Goal: Information Seeking & Learning: Learn about a topic

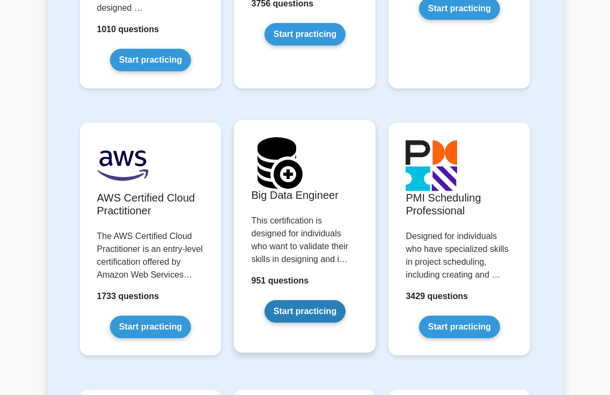
scroll to position [2092, 0]
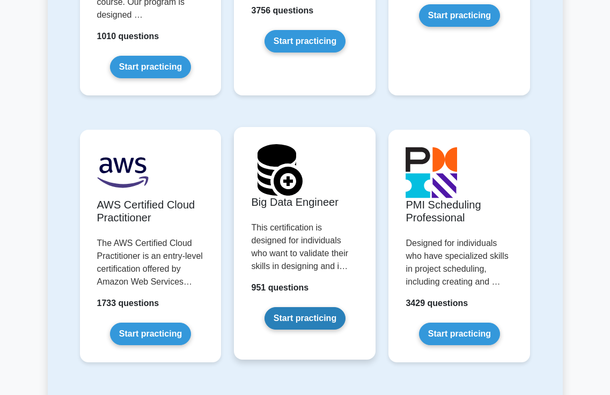
click at [315, 307] on link "Start practicing" at bounding box center [304, 318] width 81 height 23
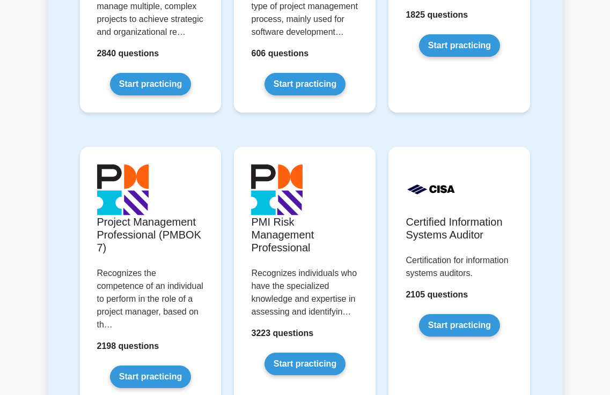
scroll to position [966, 0]
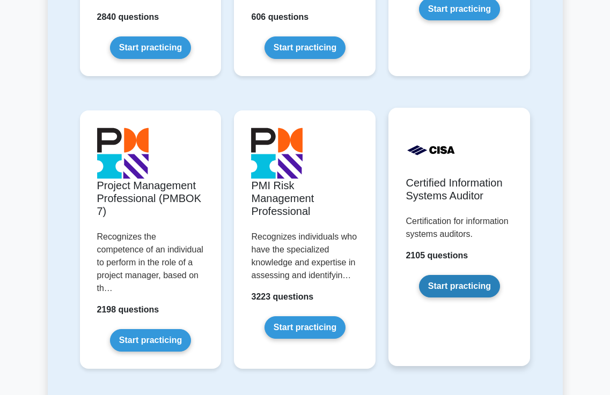
click at [456, 291] on link "Start practicing" at bounding box center [459, 286] width 81 height 23
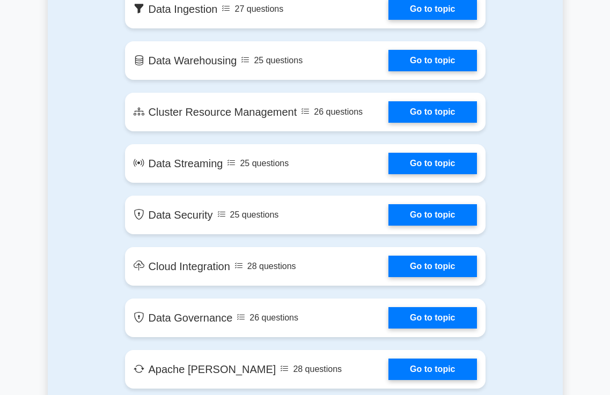
scroll to position [912, 0]
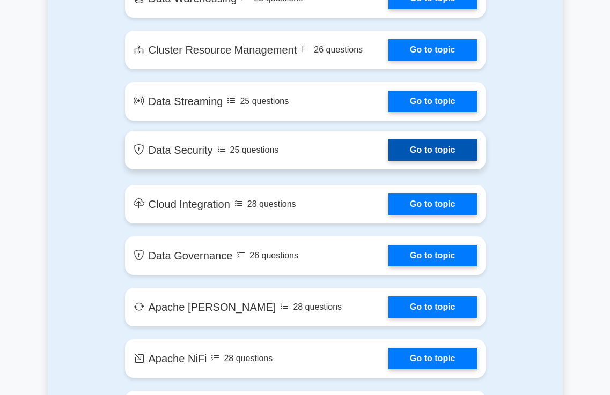
click at [442, 158] on link "Go to topic" at bounding box center [432, 149] width 88 height 21
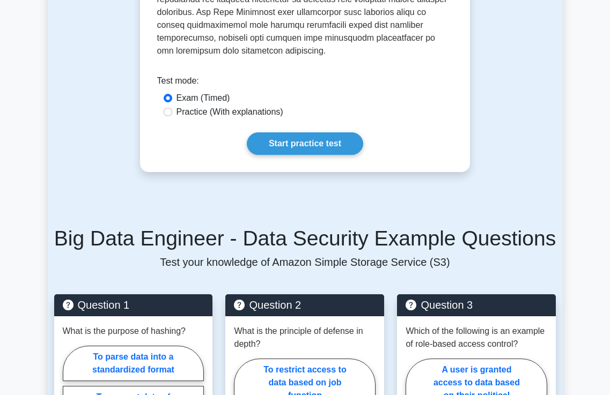
scroll to position [590, 0]
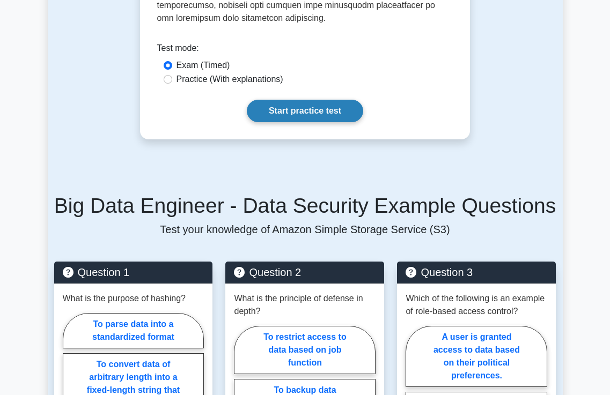
click at [311, 102] on link "Start practice test" at bounding box center [305, 111] width 116 height 23
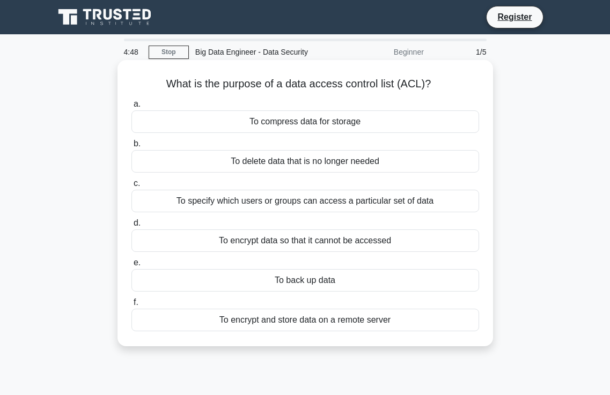
click at [293, 203] on div "To specify which users or groups can access a particular set of data" at bounding box center [305, 201] width 348 height 23
click at [131, 187] on input "c. To specify which users or groups can access a particular set of data" at bounding box center [131, 183] width 0 height 7
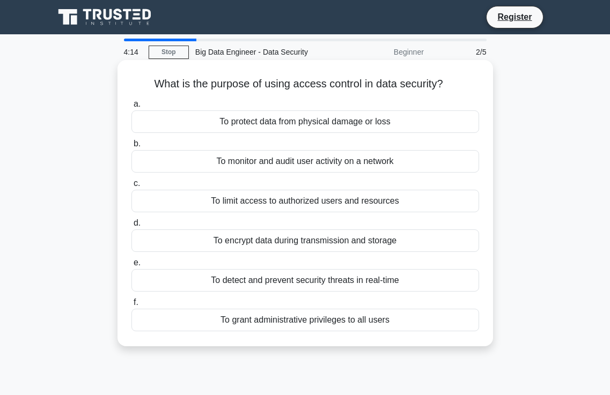
click at [303, 204] on div "To limit access to authorized users and resources" at bounding box center [305, 201] width 348 height 23
click at [131, 187] on input "c. To limit access to authorized users and resources" at bounding box center [131, 183] width 0 height 7
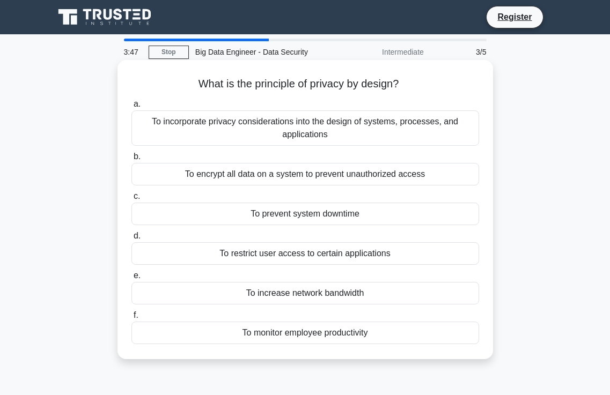
click at [305, 128] on div "To incorporate privacy considerations into the design of systems, processes, an…" at bounding box center [305, 128] width 348 height 35
click at [131, 108] on input "a. To incorporate privacy considerations into the design of systems, processes,…" at bounding box center [131, 104] width 0 height 7
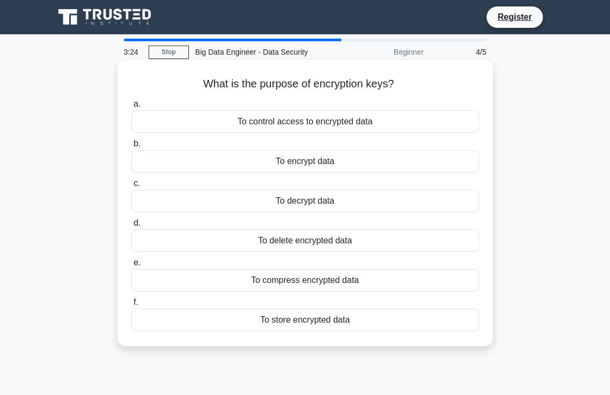
click at [319, 124] on div "To control access to encrypted data" at bounding box center [305, 122] width 348 height 23
click at [131, 108] on input "a. To control access to encrypted data" at bounding box center [131, 104] width 0 height 7
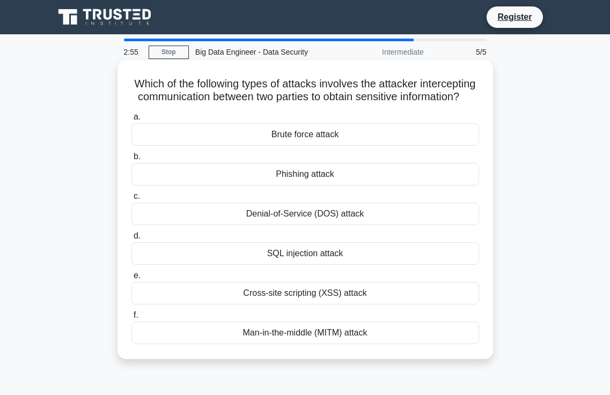
click at [310, 344] on div "Man-in-the-middle (MITM) attack" at bounding box center [305, 333] width 348 height 23
click at [131, 319] on input "f. Man-in-the-middle (MITM) attack" at bounding box center [131, 315] width 0 height 7
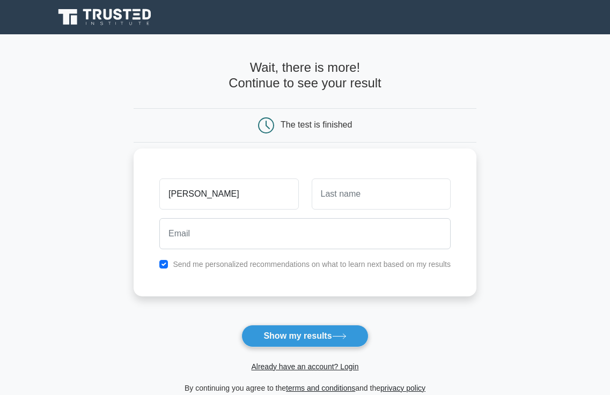
type input "[PERSON_NAME]"
click at [352, 200] on input "text" at bounding box center [381, 194] width 139 height 31
type input "."
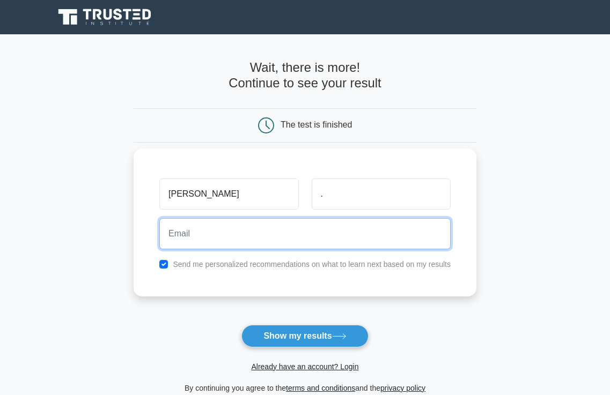
click at [224, 238] on input "email" at bounding box center [304, 233] width 291 height 31
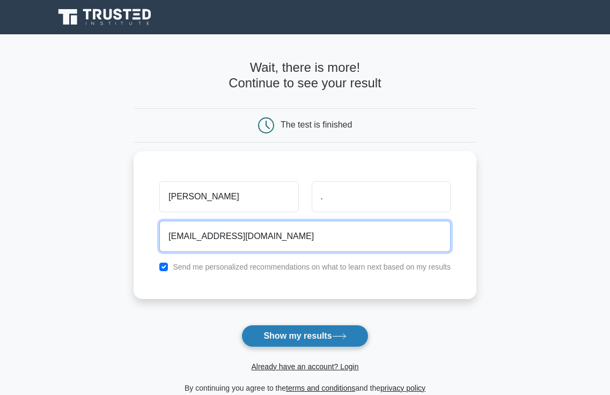
type input "[EMAIL_ADDRESS][DOMAIN_NAME]"
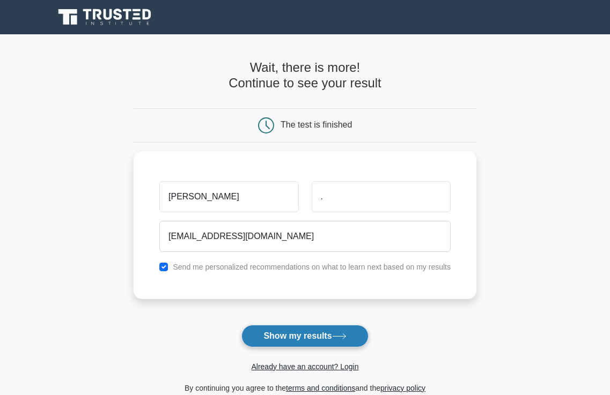
click at [301, 338] on button "Show my results" at bounding box center [304, 336] width 127 height 23
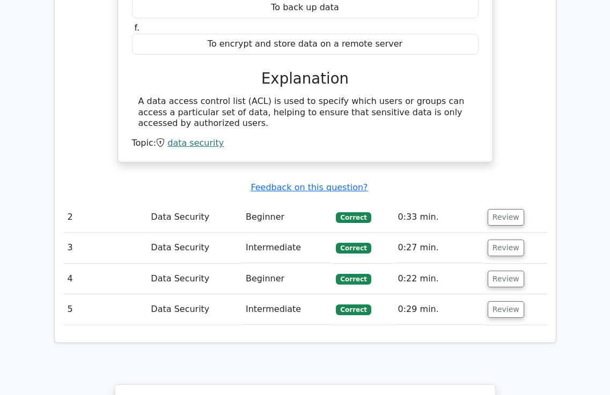
scroll to position [1073, 0]
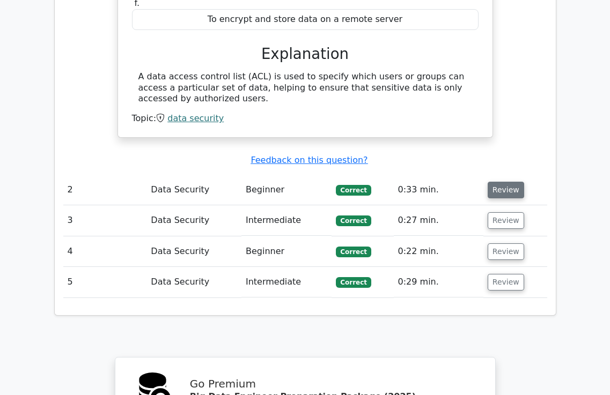
click at [508, 182] on button "Review" at bounding box center [506, 190] width 36 height 17
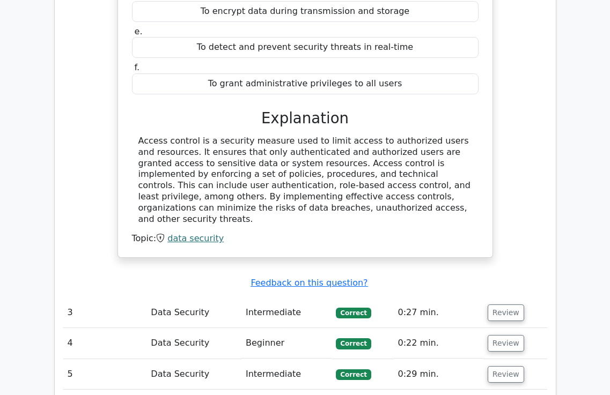
scroll to position [1556, 0]
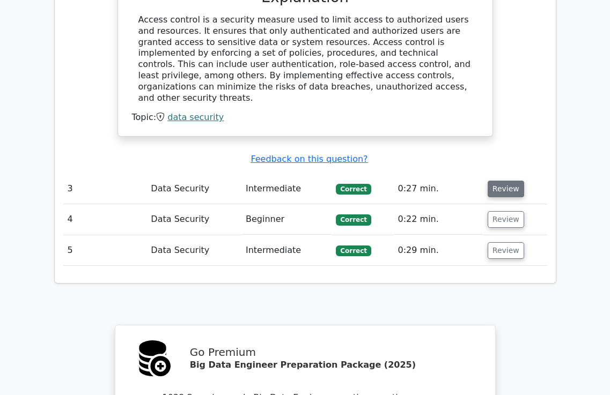
click at [494, 181] on button "Review" at bounding box center [506, 189] width 36 height 17
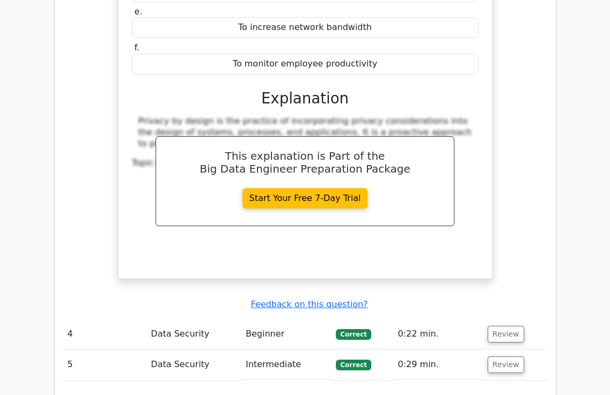
scroll to position [2039, 0]
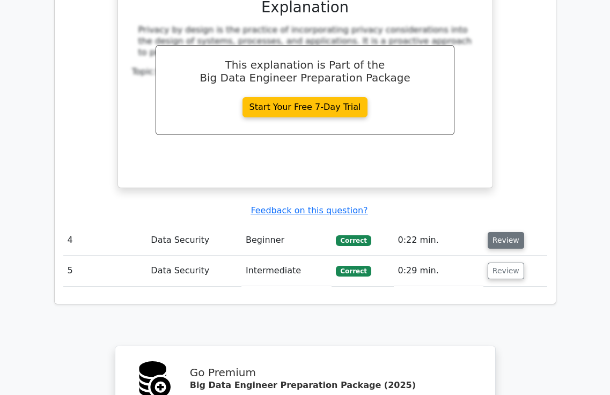
click at [500, 232] on button "Review" at bounding box center [506, 240] width 36 height 17
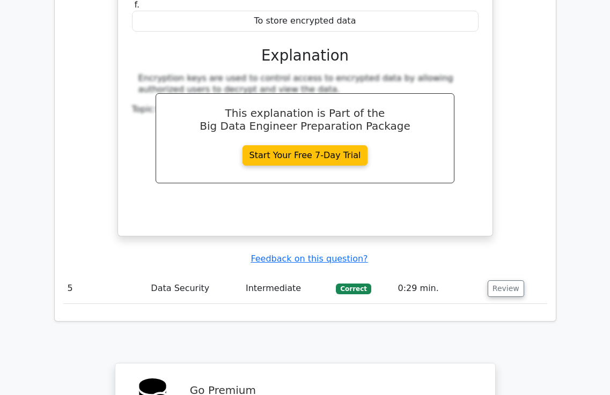
scroll to position [2521, 0]
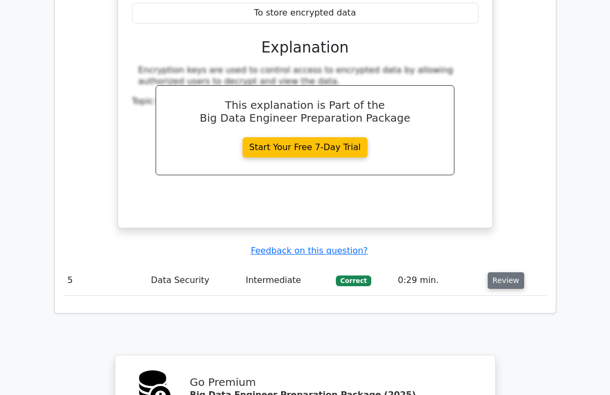
click at [501, 273] on button "Review" at bounding box center [506, 281] width 36 height 17
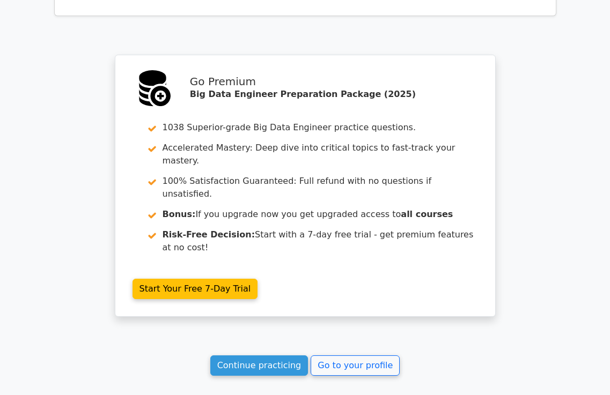
scroll to position [3341, 0]
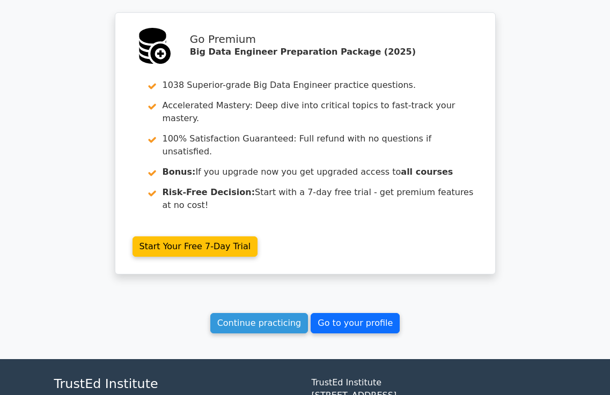
click at [349, 313] on link "Go to your profile" at bounding box center [355, 323] width 89 height 20
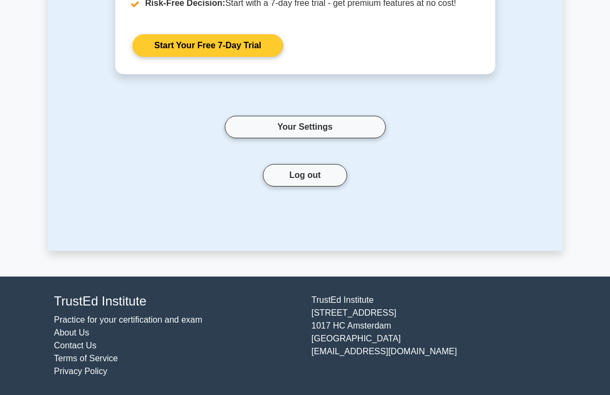
scroll to position [112, 0]
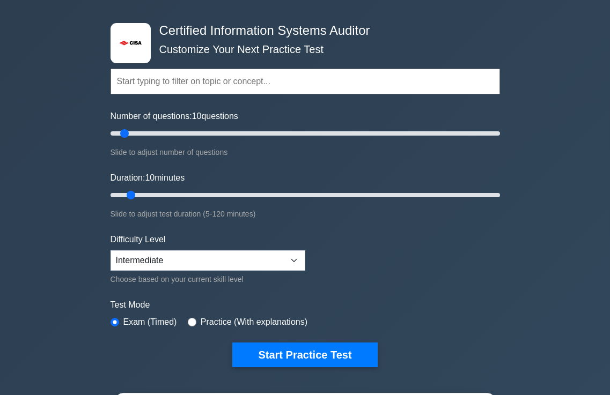
scroll to position [215, 0]
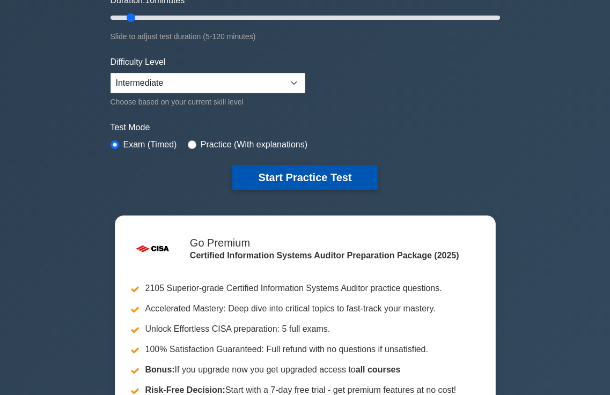
click at [294, 172] on button "Start Practice Test" at bounding box center [304, 177] width 145 height 25
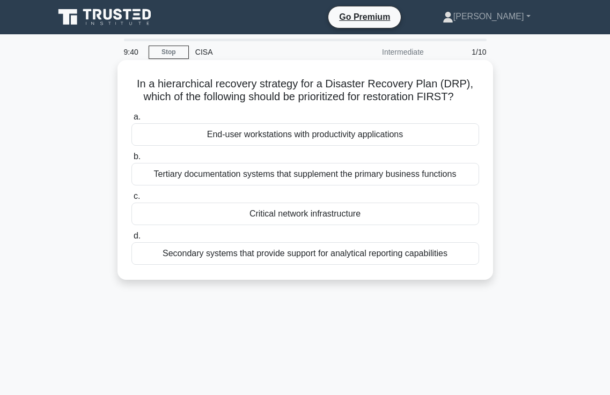
click at [292, 220] on div "Critical network infrastructure" at bounding box center [305, 214] width 348 height 23
click at [131, 200] on input "c. Critical network infrastructure" at bounding box center [131, 196] width 0 height 7
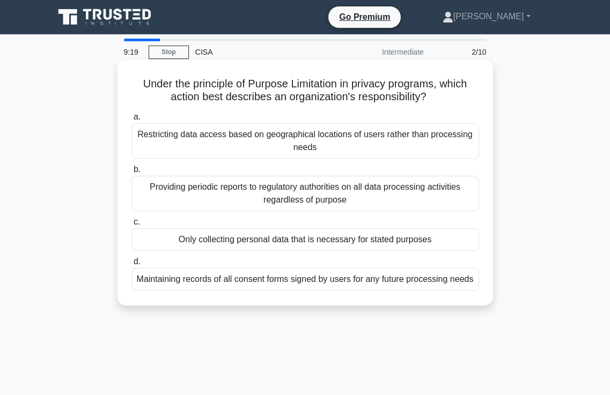
click at [299, 238] on div "Only collecting personal data that is necessary for stated purposes" at bounding box center [305, 240] width 348 height 23
click at [131, 226] on input "c. Only collecting personal data that is necessary for stated purposes" at bounding box center [131, 222] width 0 height 7
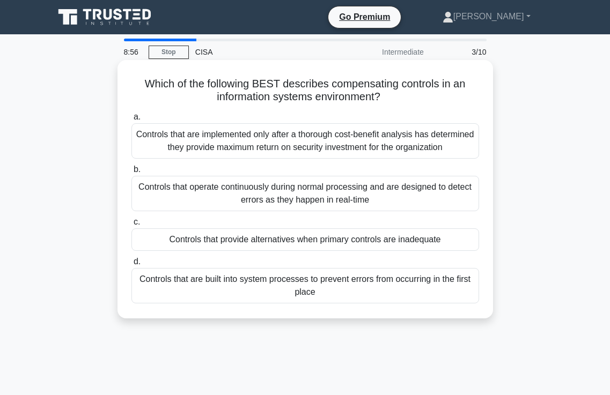
click at [317, 237] on div "Controls that provide alternatives when primary controls are inadequate" at bounding box center [305, 240] width 348 height 23
click at [131, 226] on input "c. Controls that provide alternatives when primary controls are inadequate" at bounding box center [131, 222] width 0 height 7
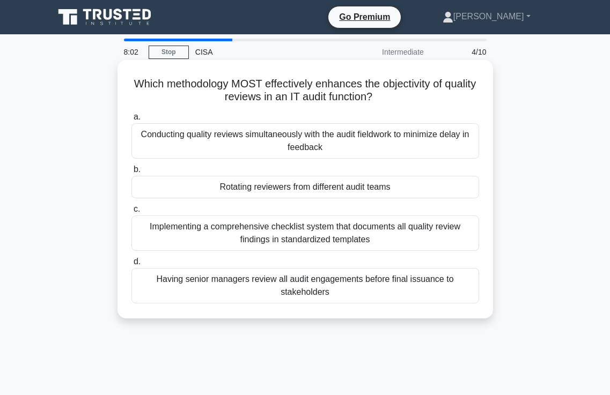
click at [276, 232] on div "Implementing a comprehensive checklist system that documents all quality review…" at bounding box center [305, 233] width 348 height 35
click at [131, 213] on input "c. Implementing a comprehensive checklist system that documents all quality rev…" at bounding box center [131, 209] width 0 height 7
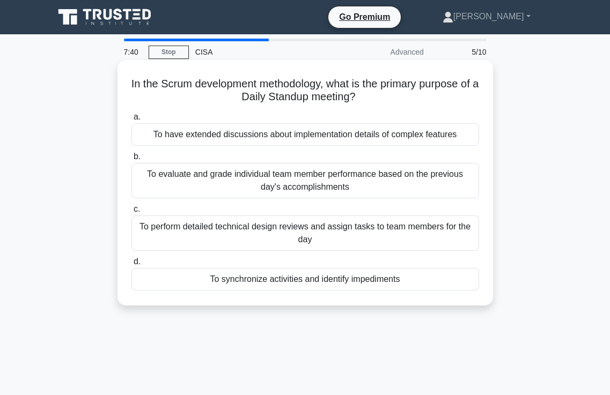
click at [302, 233] on div "To perform detailed technical design reviews and assign tasks to team members f…" at bounding box center [305, 233] width 348 height 35
click at [131, 213] on input "c. To perform detailed technical design reviews and assign tasks to team member…" at bounding box center [131, 209] width 0 height 7
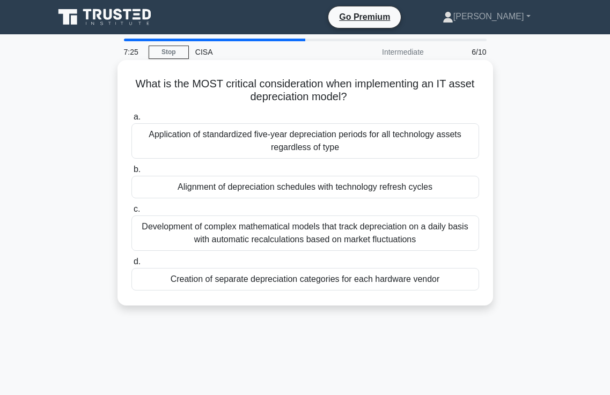
click at [290, 190] on div "Alignment of depreciation schedules with technology refresh cycles" at bounding box center [305, 187] width 348 height 23
click at [131, 173] on input "b. Alignment of depreciation schedules with technology refresh cycles" at bounding box center [131, 169] width 0 height 7
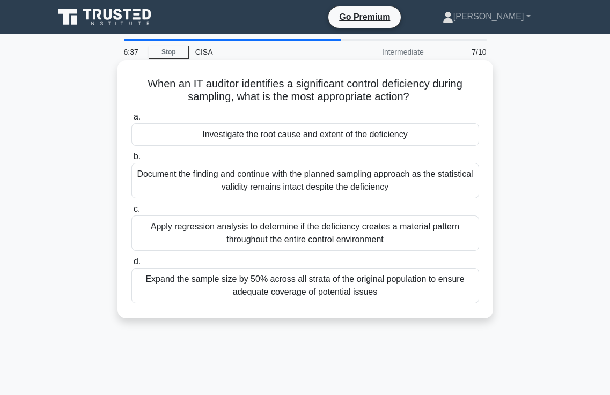
click at [310, 137] on div "Investigate the root cause and extent of the deficiency" at bounding box center [305, 134] width 348 height 23
click at [131, 121] on input "a. Investigate the root cause and extent of the deficiency" at bounding box center [131, 117] width 0 height 7
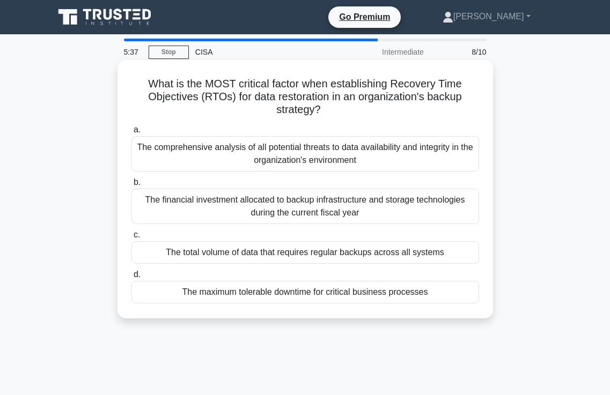
click at [291, 255] on div "The total volume of data that requires regular backups across all systems" at bounding box center [305, 252] width 348 height 23
click at [131, 239] on input "c. The total volume of data that requires regular backups across all systems" at bounding box center [131, 235] width 0 height 7
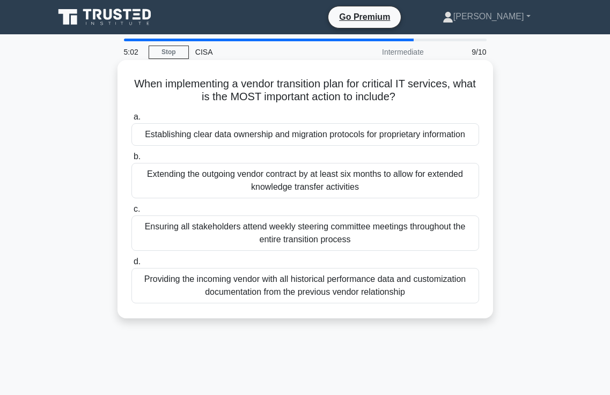
click at [254, 134] on div "Establishing clear data ownership and migration protocols for proprietary infor…" at bounding box center [305, 134] width 348 height 23
click at [131, 121] on input "a. Establishing clear data ownership and migration protocols for proprietary in…" at bounding box center [131, 117] width 0 height 7
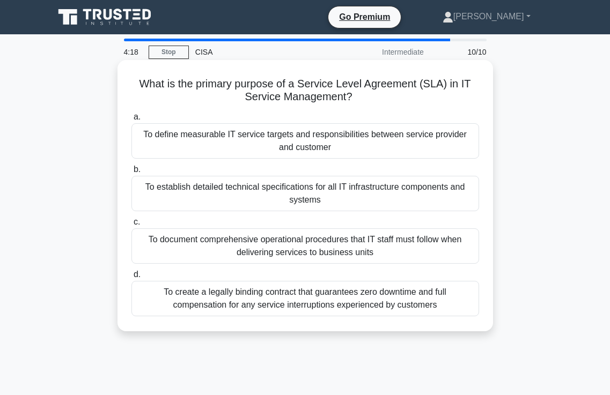
click at [293, 144] on div "To define measurable IT service targets and responsibilities between service pr…" at bounding box center [305, 140] width 348 height 35
click at [131, 121] on input "a. To define measurable IT service targets and responsibilities between service…" at bounding box center [131, 117] width 0 height 7
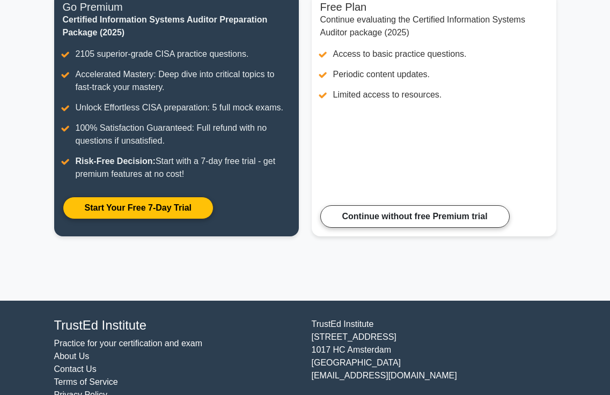
scroll to position [161, 0]
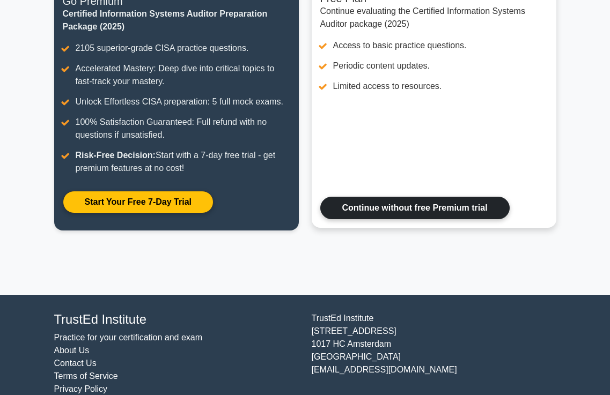
click at [416, 210] on link "Continue without free Premium trial" at bounding box center [414, 208] width 189 height 23
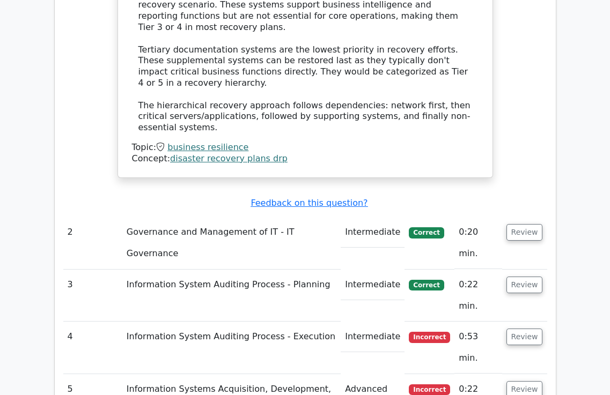
scroll to position [1502, 0]
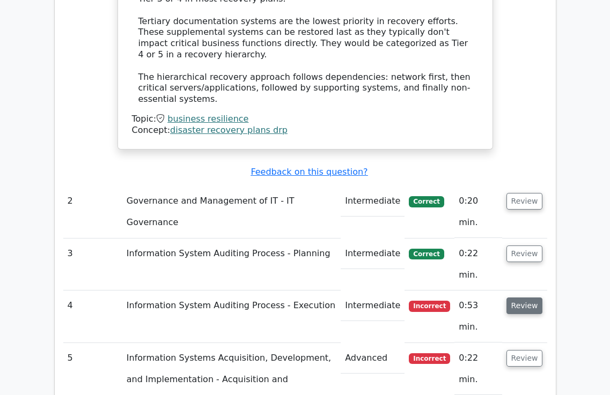
click at [531, 298] on button "Review" at bounding box center [524, 306] width 36 height 17
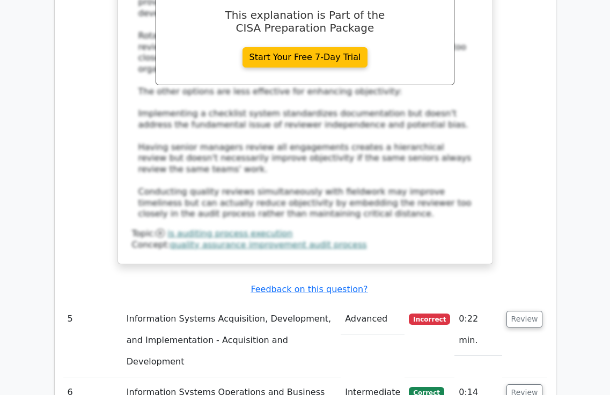
scroll to position [2199, 0]
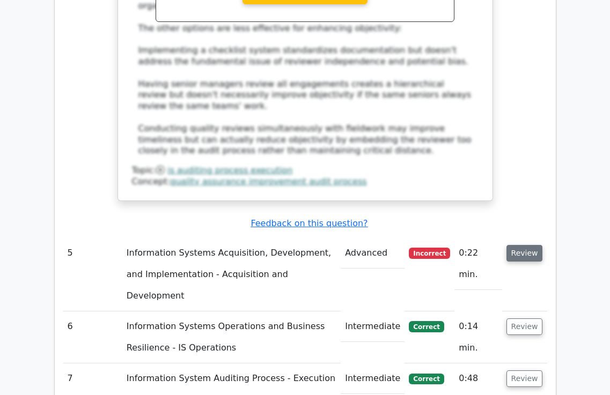
click at [525, 245] on button "Review" at bounding box center [524, 253] width 36 height 17
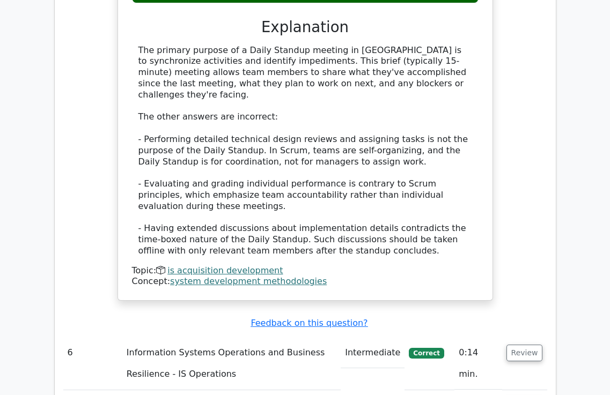
scroll to position [2736, 0]
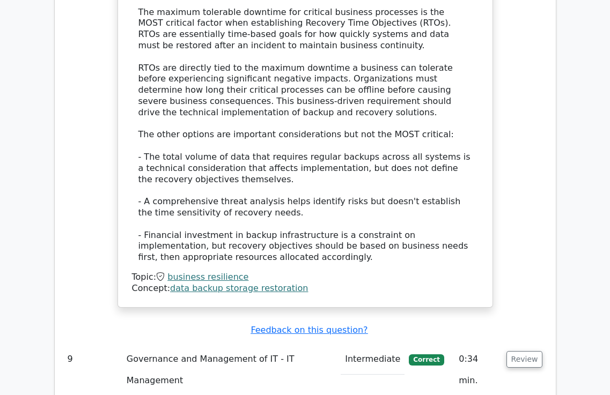
scroll to position [3768, 0]
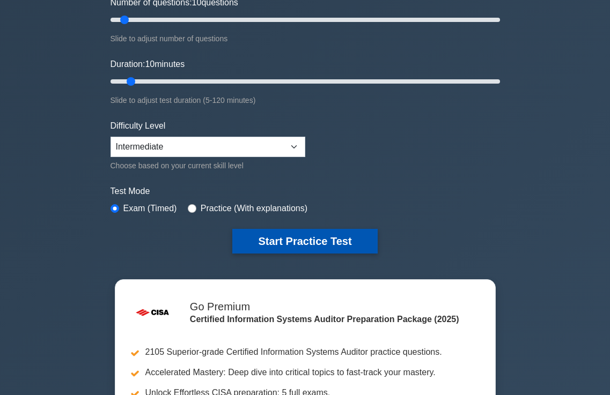
scroll to position [161, 0]
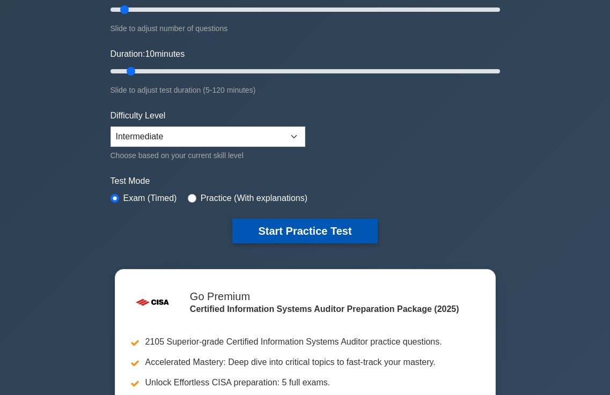
click at [306, 237] on button "Start Practice Test" at bounding box center [304, 231] width 145 height 25
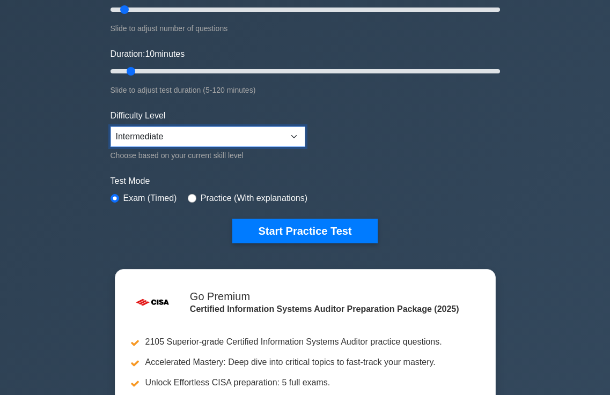
click at [163, 137] on select "Beginner Intermediate Expert" at bounding box center [208, 137] width 195 height 20
select select "expert"
click at [111, 127] on select "Beginner Intermediate Expert" at bounding box center [208, 137] width 195 height 20
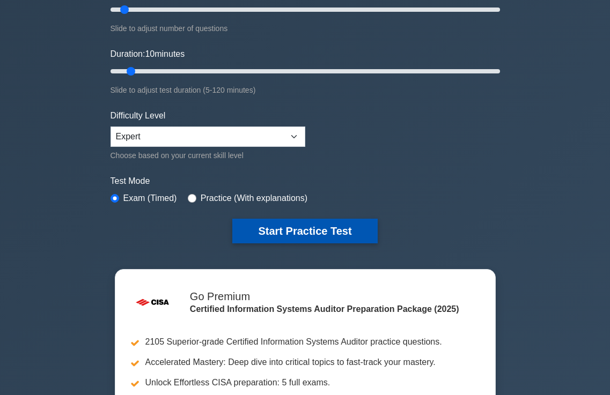
click at [310, 227] on button "Start Practice Test" at bounding box center [304, 231] width 145 height 25
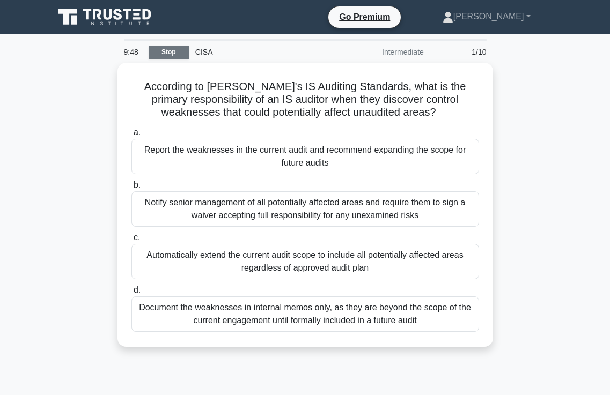
click at [173, 52] on link "Stop" at bounding box center [169, 52] width 40 height 13
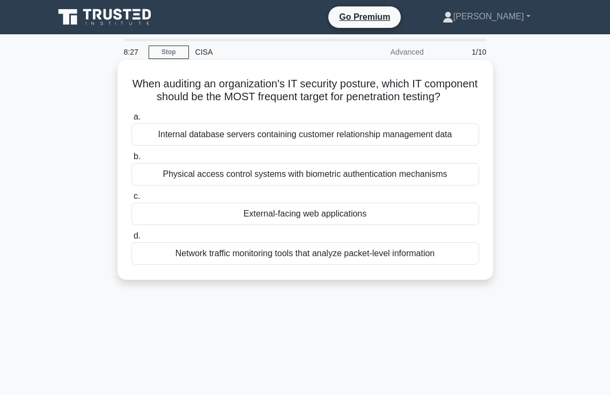
click at [297, 225] on div "External-facing web applications" at bounding box center [305, 214] width 348 height 23
click at [131, 200] on input "c. External-facing web applications" at bounding box center [131, 196] width 0 height 7
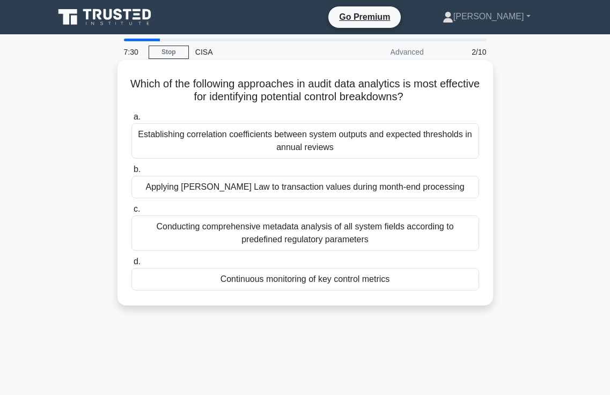
click at [311, 284] on div "Continuous monitoring of key control metrics" at bounding box center [305, 279] width 348 height 23
click at [131, 266] on input "d. Continuous monitoring of key control metrics" at bounding box center [131, 262] width 0 height 7
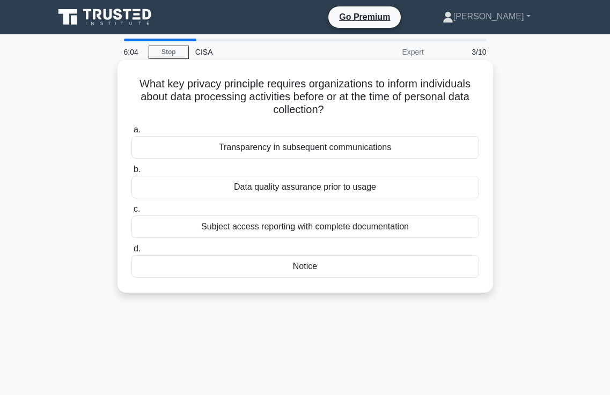
click at [308, 150] on div "Transparency in subsequent communications" at bounding box center [305, 147] width 348 height 23
click at [131, 134] on input "a. Transparency in subsequent communications" at bounding box center [131, 130] width 0 height 7
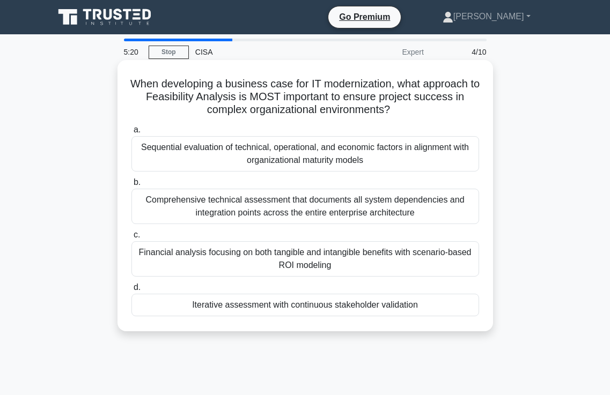
click at [315, 304] on div "Iterative assessment with continuous stakeholder validation" at bounding box center [305, 305] width 348 height 23
click at [131, 291] on input "d. Iterative assessment with continuous stakeholder validation" at bounding box center [131, 287] width 0 height 7
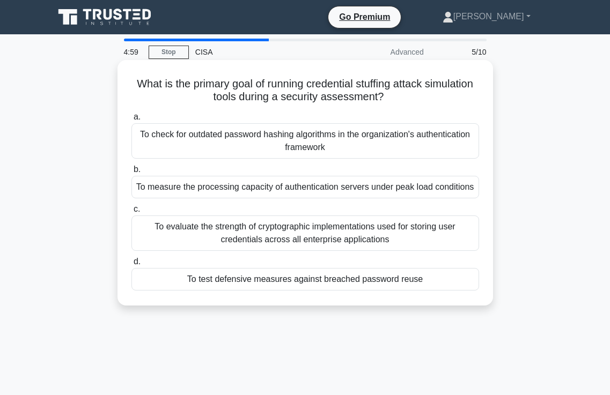
click at [323, 285] on div "To test defensive measures against breached password reuse" at bounding box center [305, 279] width 348 height 23
click at [131, 266] on input "d. To test defensive measures against breached password reuse" at bounding box center [131, 262] width 0 height 7
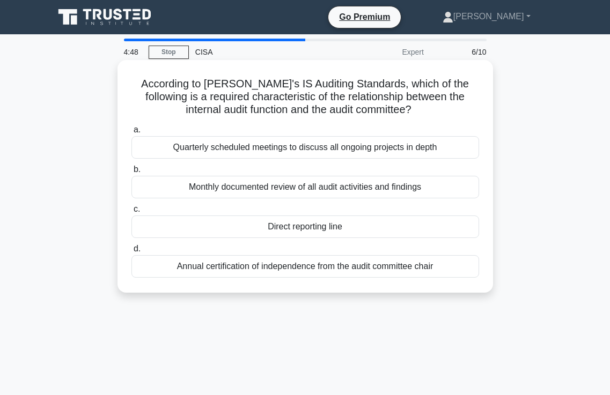
click at [294, 229] on div "Direct reporting line" at bounding box center [305, 227] width 348 height 23
click at [131, 213] on input "c. Direct reporting line" at bounding box center [131, 209] width 0 height 7
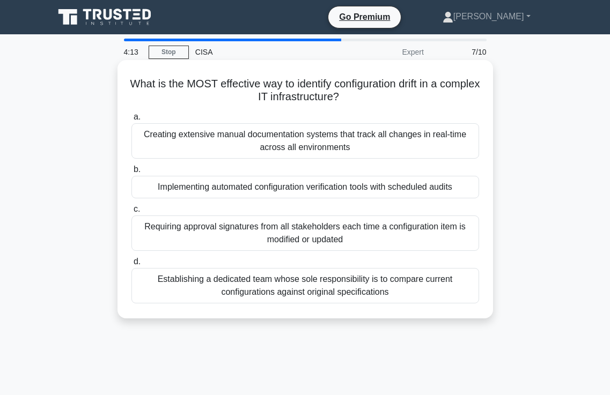
click at [282, 188] on div "Implementing automated configuration verification tools with scheduled audits" at bounding box center [305, 187] width 348 height 23
click at [131, 173] on input "b. Implementing automated configuration verification tools with scheduled audits" at bounding box center [131, 169] width 0 height 7
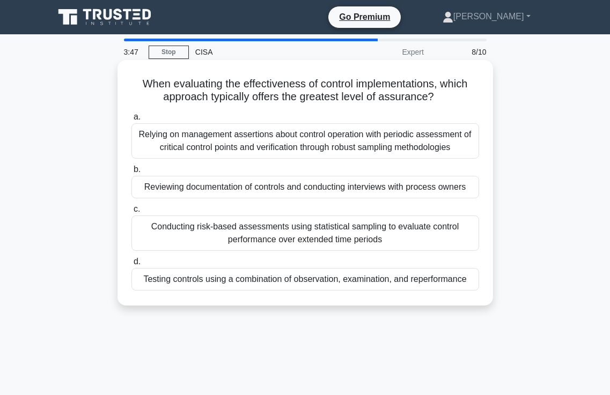
click at [300, 238] on div "Conducting risk-based assessments using statistical sampling to evaluate contro…" at bounding box center [305, 233] width 348 height 35
click at [131, 213] on input "c. Conducting risk-based assessments using statistical sampling to evaluate con…" at bounding box center [131, 209] width 0 height 7
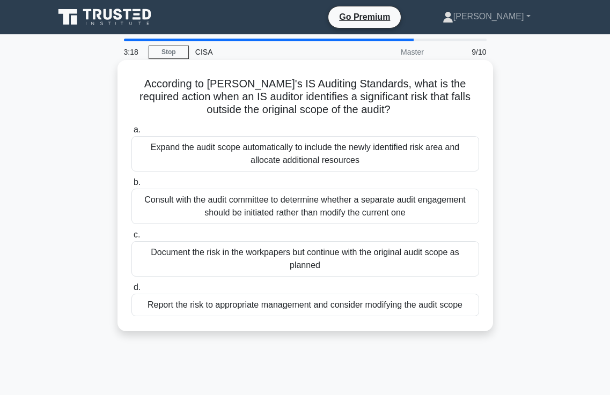
click at [332, 310] on div "Report the risk to appropriate management and consider modifying the audit scope" at bounding box center [305, 305] width 348 height 23
click at [131, 291] on input "d. Report the risk to appropriate management and consider modifying the audit s…" at bounding box center [131, 287] width 0 height 7
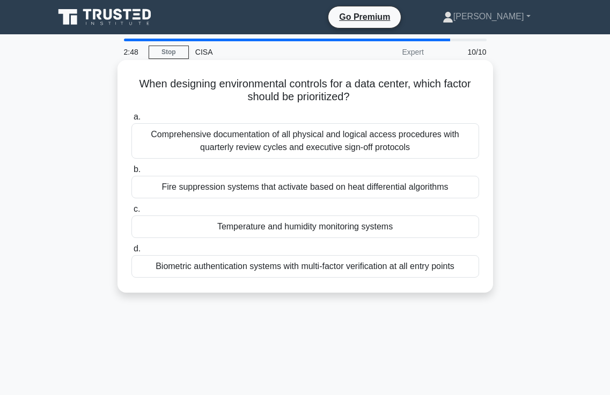
click at [299, 270] on div "Biometric authentication systems with multi-factor verification at all entry po…" at bounding box center [305, 266] width 348 height 23
click at [131, 253] on input "d. Biometric authentication systems with multi-factor verification at all entry…" at bounding box center [131, 249] width 0 height 7
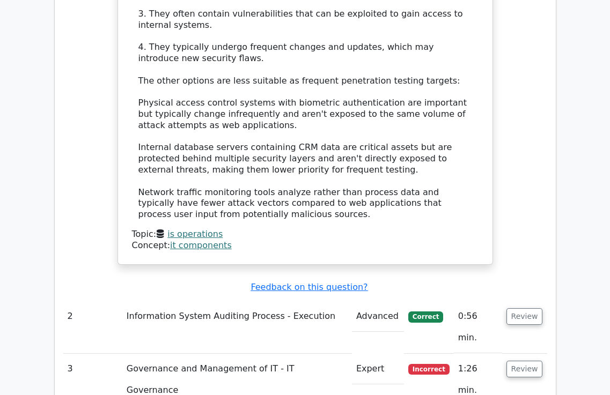
scroll to position [1448, 0]
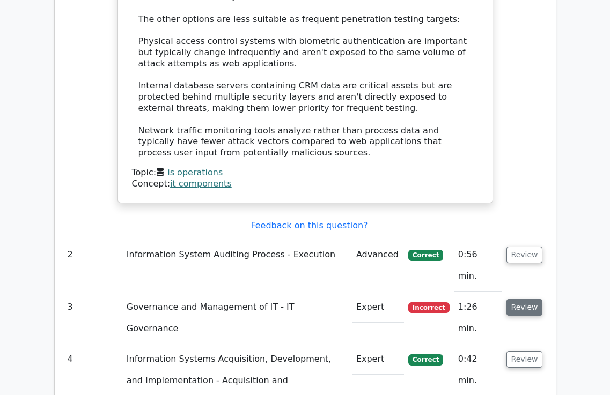
click at [531, 299] on button "Review" at bounding box center [524, 307] width 36 height 17
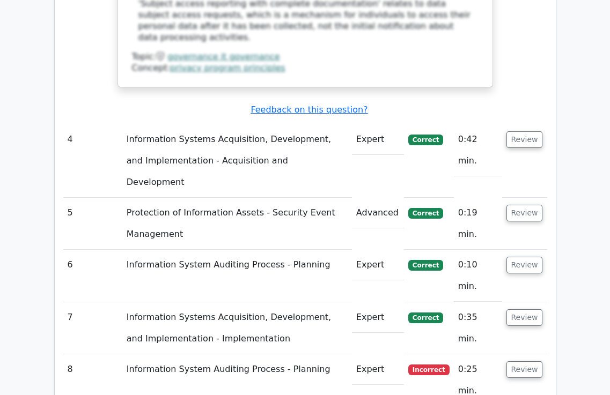
scroll to position [2253, 0]
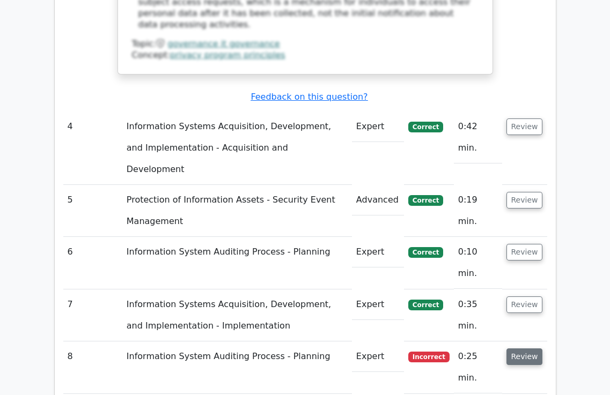
click at [527, 349] on button "Review" at bounding box center [524, 357] width 36 height 17
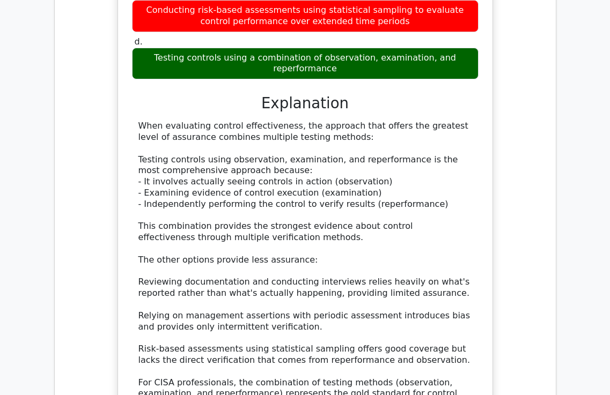
scroll to position [2951, 0]
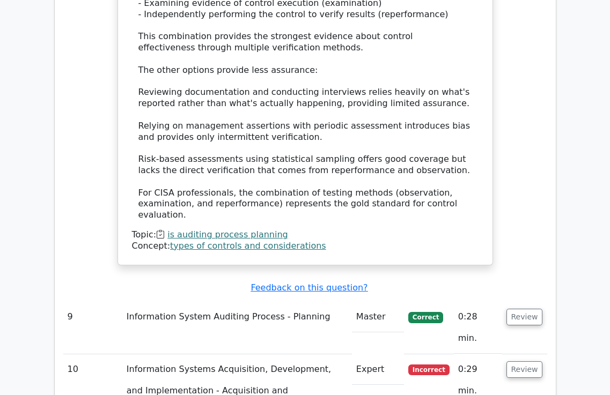
scroll to position [2629, 0]
